Goal: Navigation & Orientation: Find specific page/section

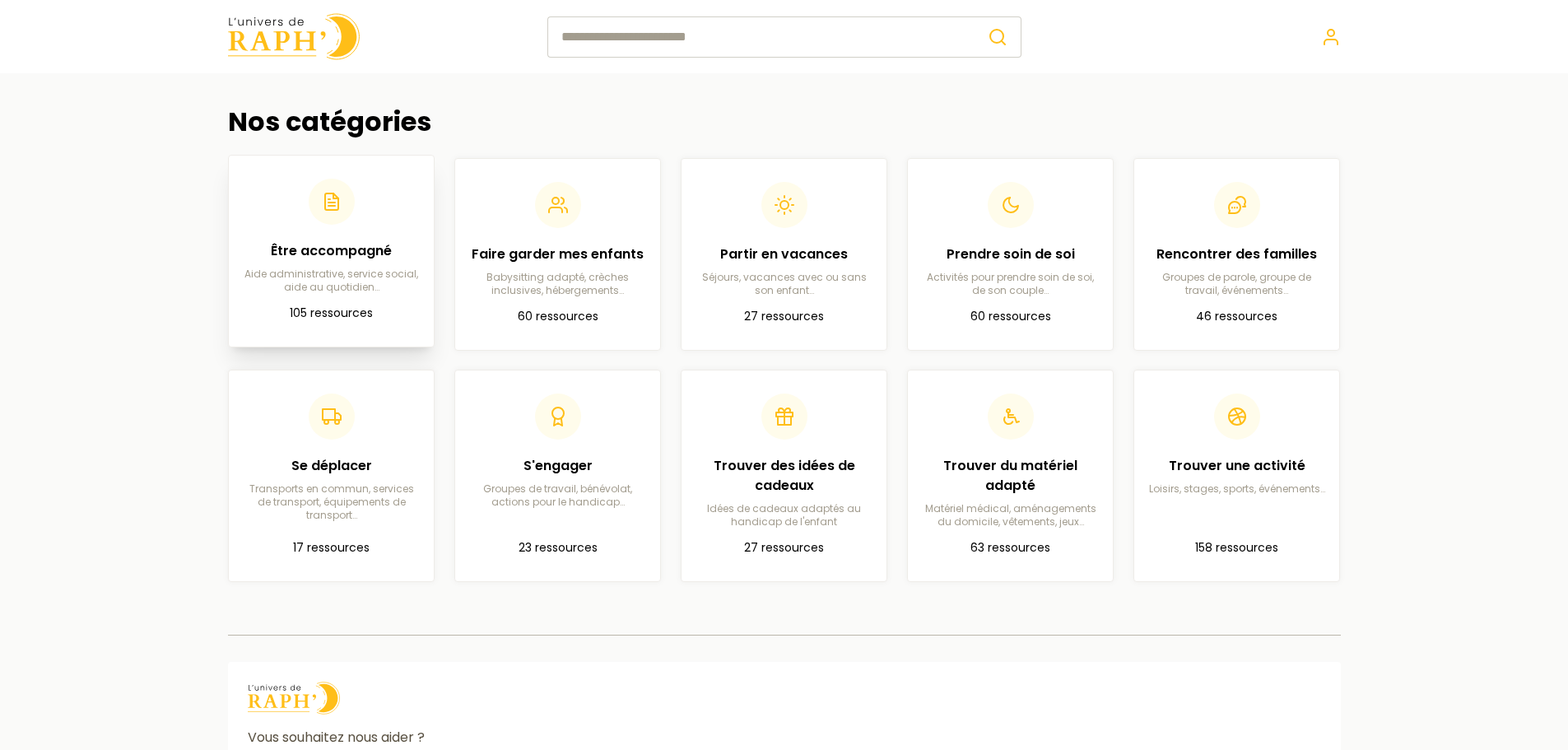
click at [364, 251] on h2 "Être accompagné" at bounding box center [331, 251] width 179 height 20
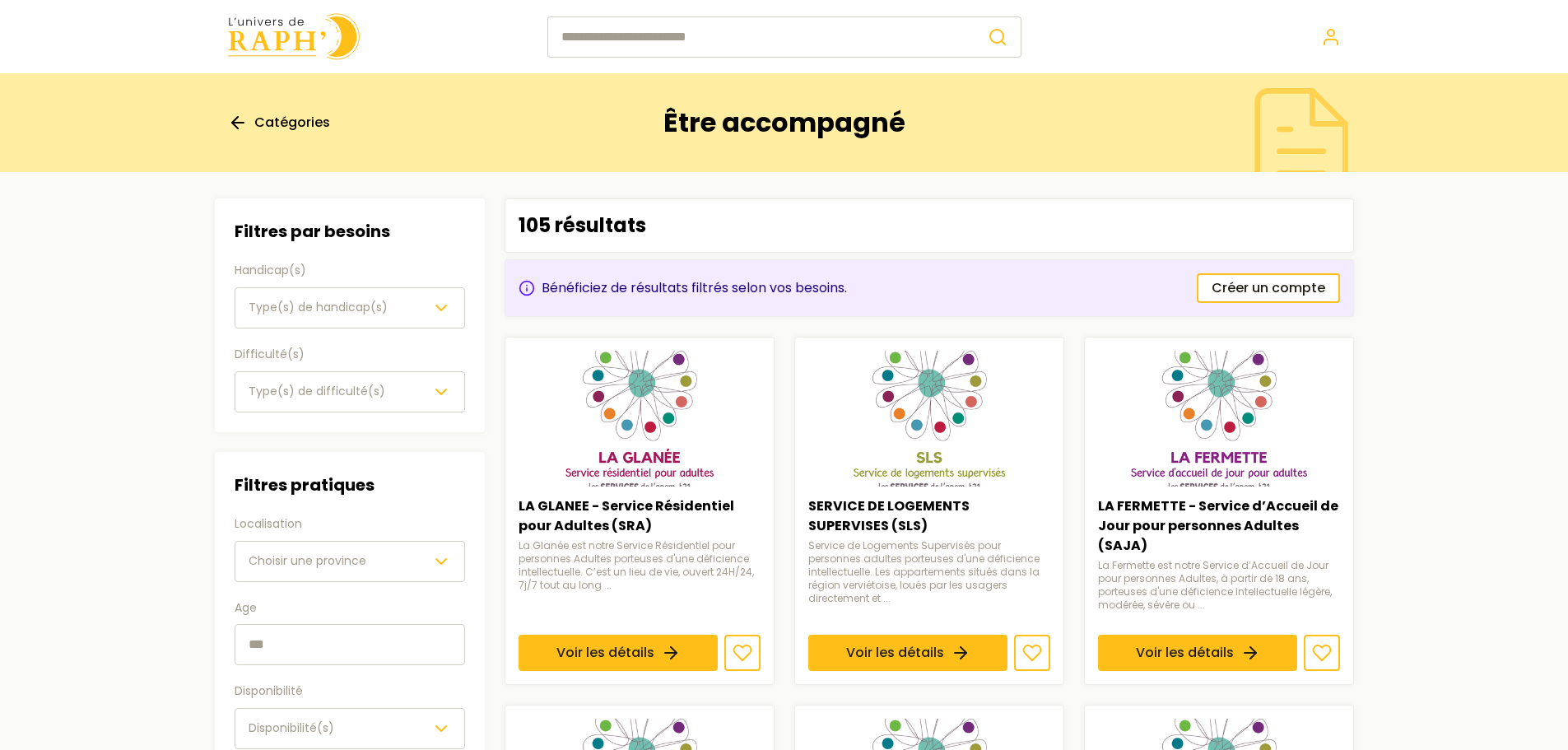
click at [250, 118] on link "Catégories" at bounding box center [279, 123] width 102 height 20
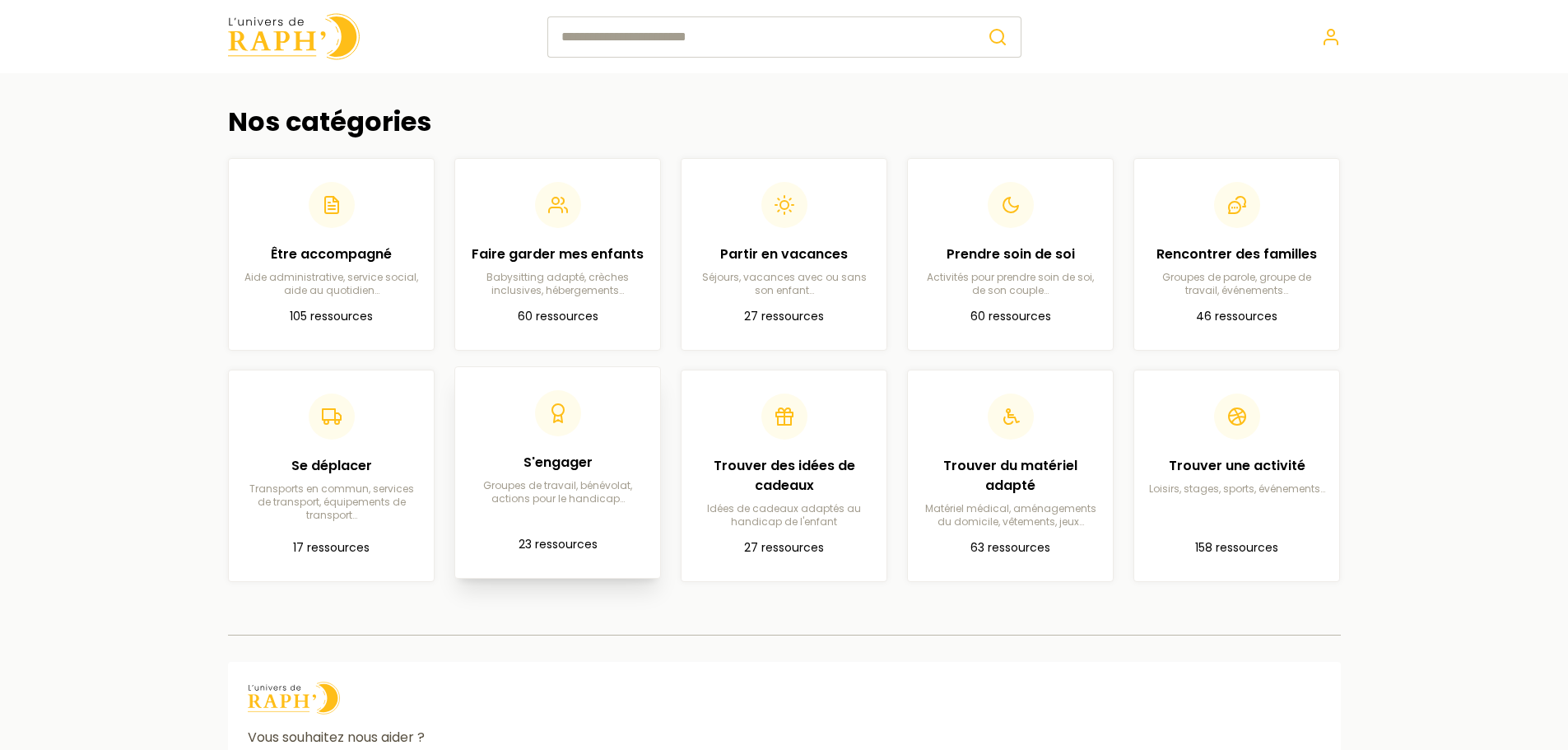
click at [565, 449] on div "S'engager Groupes de travail, bénévolat, actions pour le handicap…" at bounding box center [558, 448] width 179 height 115
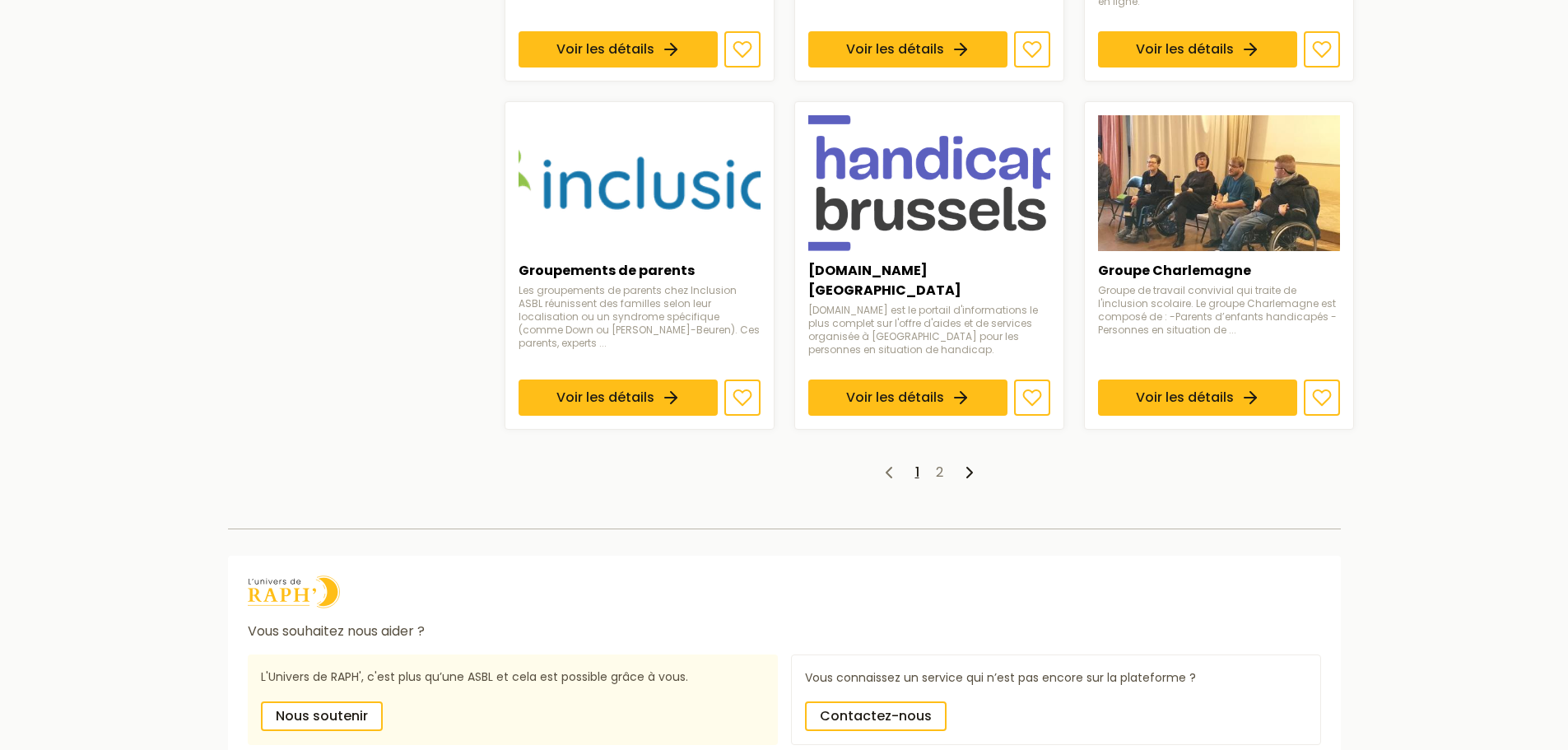
scroll to position [1318, 0]
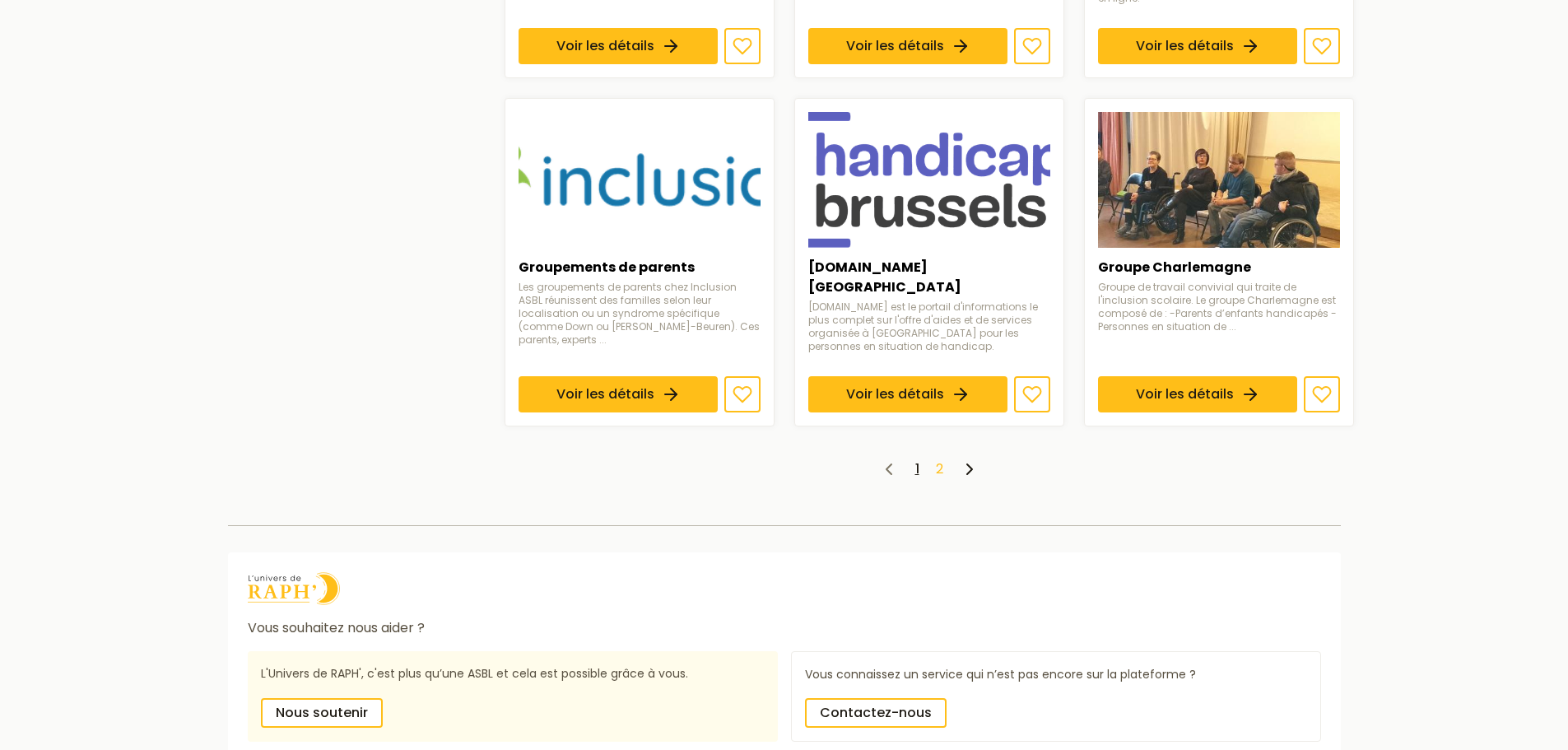
click at [937, 459] on link "2" at bounding box center [939, 469] width 7 height 19
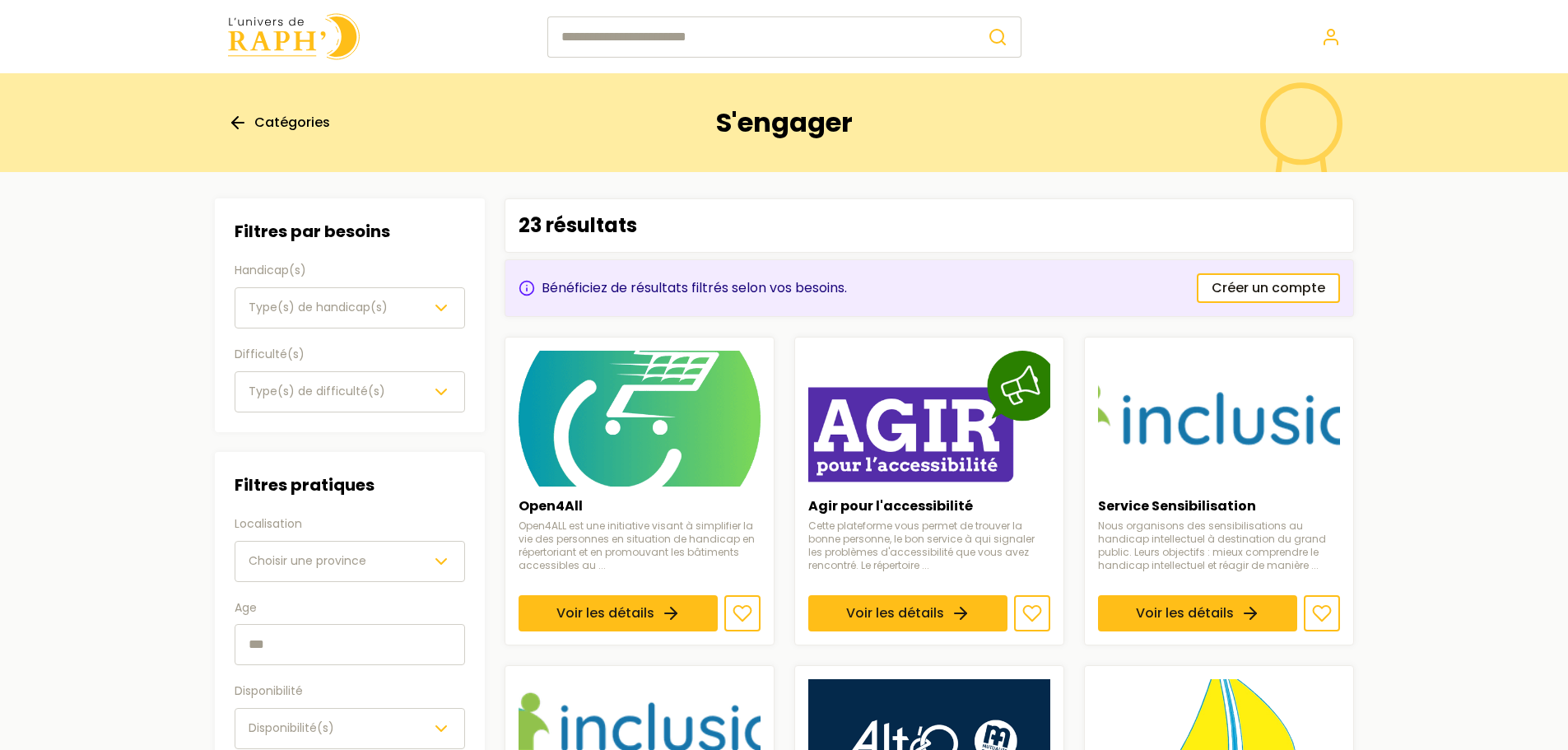
scroll to position [1318, 0]
